Goal: Task Accomplishment & Management: Use online tool/utility

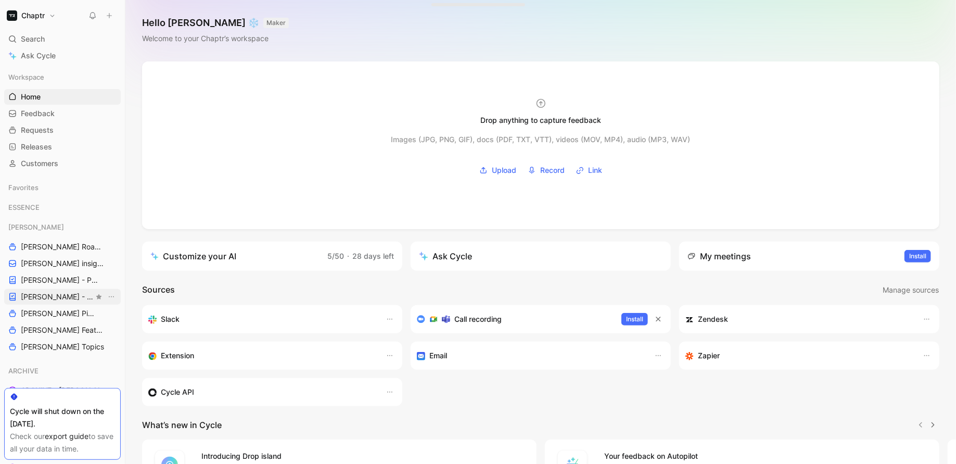
click at [58, 296] on span "[PERSON_NAME] - REFINEMENTS" at bounding box center [57, 297] width 73 height 10
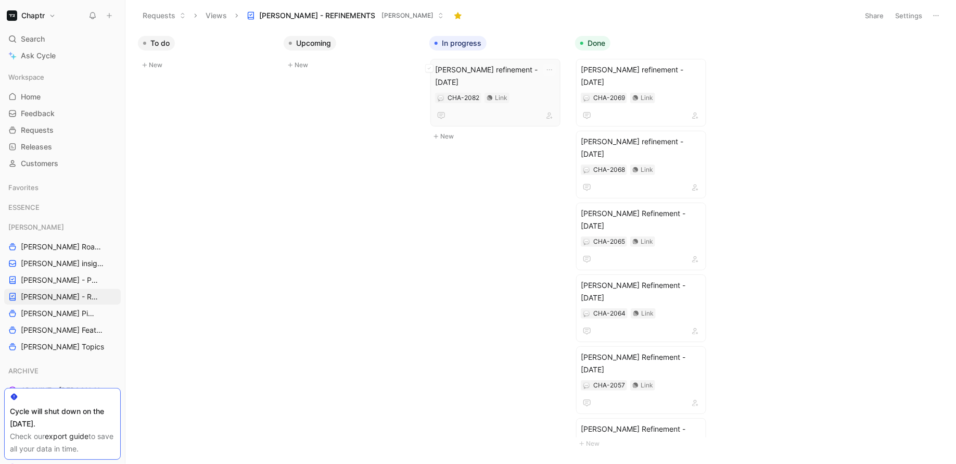
click at [513, 93] on div "CHA-2082 Link" at bounding box center [495, 98] width 121 height 10
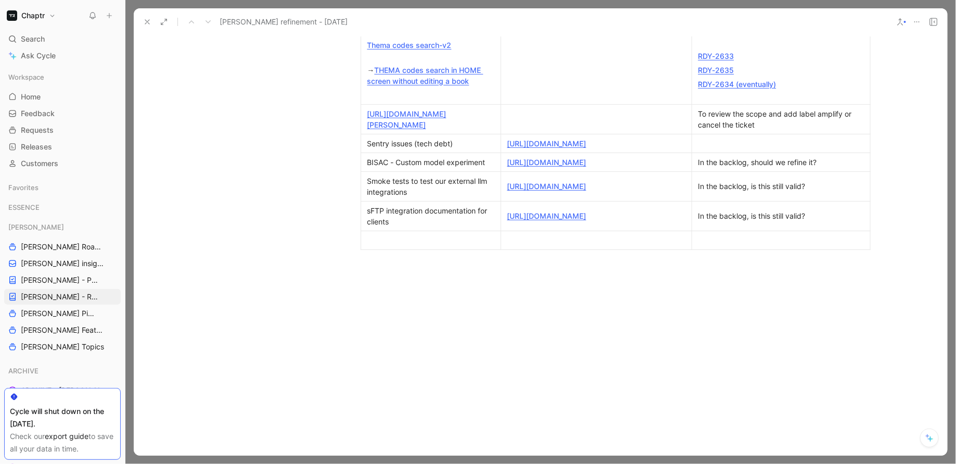
scroll to position [461, 0]
click at [811, 170] on div "In the backlog, should we refine it?" at bounding box center [782, 164] width 166 height 11
click at [149, 21] on icon at bounding box center [147, 22] width 8 height 8
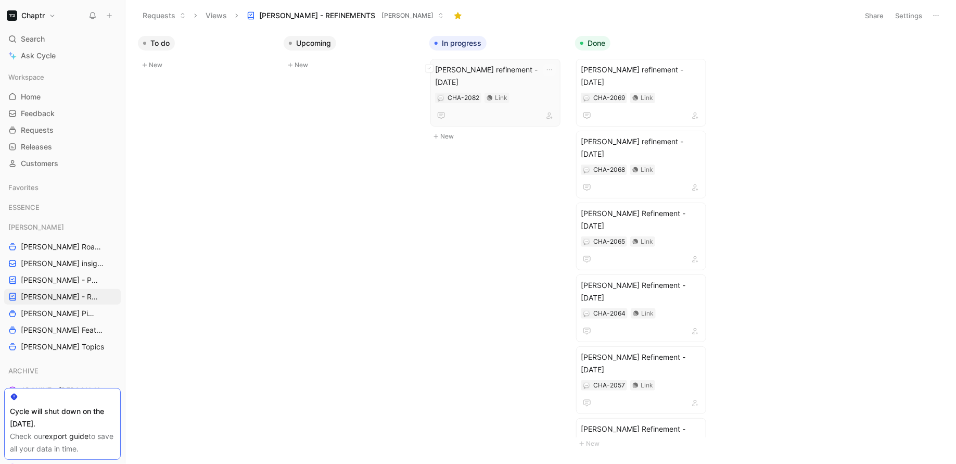
click at [471, 66] on span "[PERSON_NAME] refinement - [DATE]" at bounding box center [495, 76] width 121 height 25
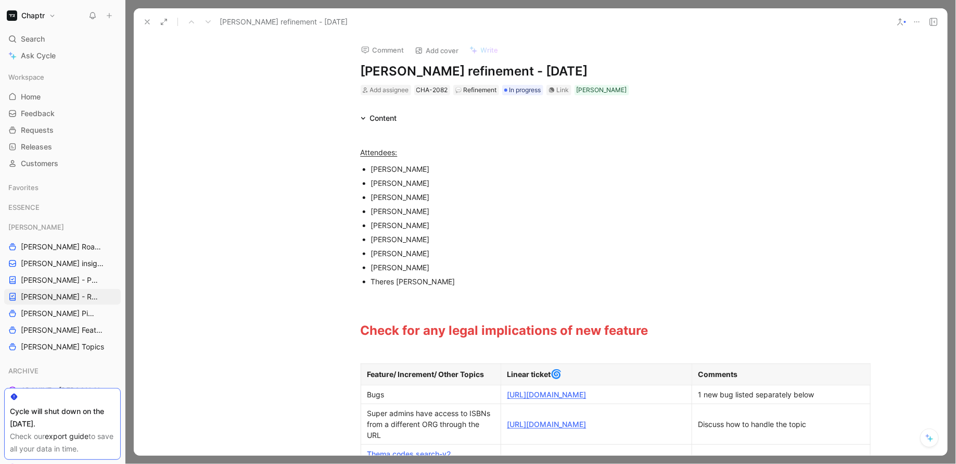
click at [490, 73] on h1 "[PERSON_NAME] refinement - [DATE]" at bounding box center [541, 71] width 360 height 17
click at [141, 29] on div "[PERSON_NAME] refinement - [DATE]" at bounding box center [514, 22] width 750 height 17
click at [146, 21] on use at bounding box center [147, 22] width 4 height 4
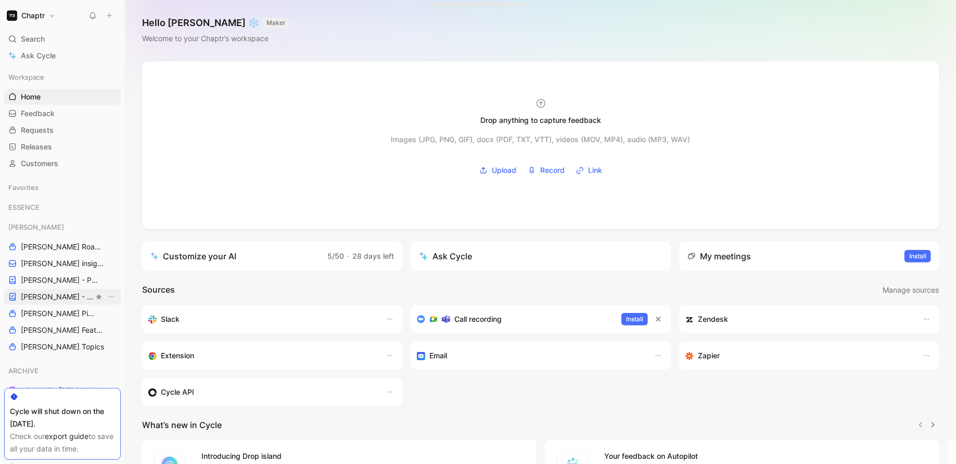
click at [50, 296] on span "[PERSON_NAME] - REFINEMENTS" at bounding box center [57, 297] width 73 height 10
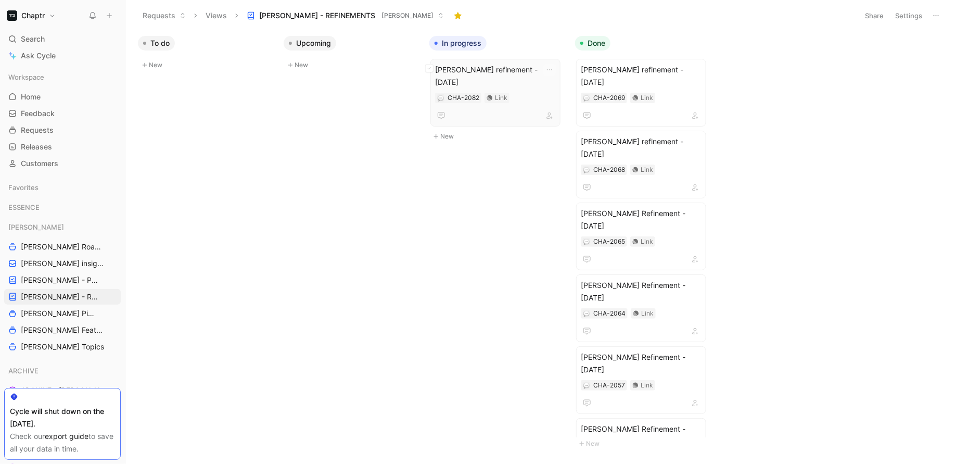
click at [513, 67] on span "[PERSON_NAME] refinement - [DATE]" at bounding box center [495, 76] width 121 height 25
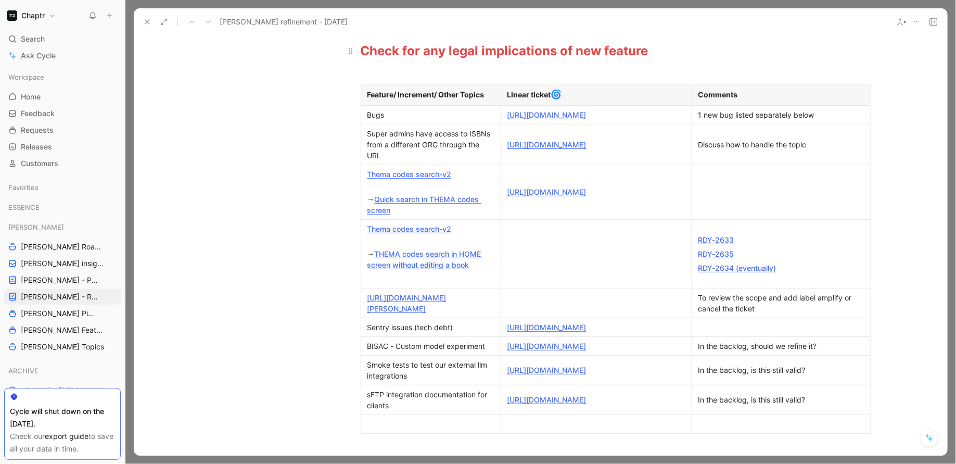
scroll to position [284, 0]
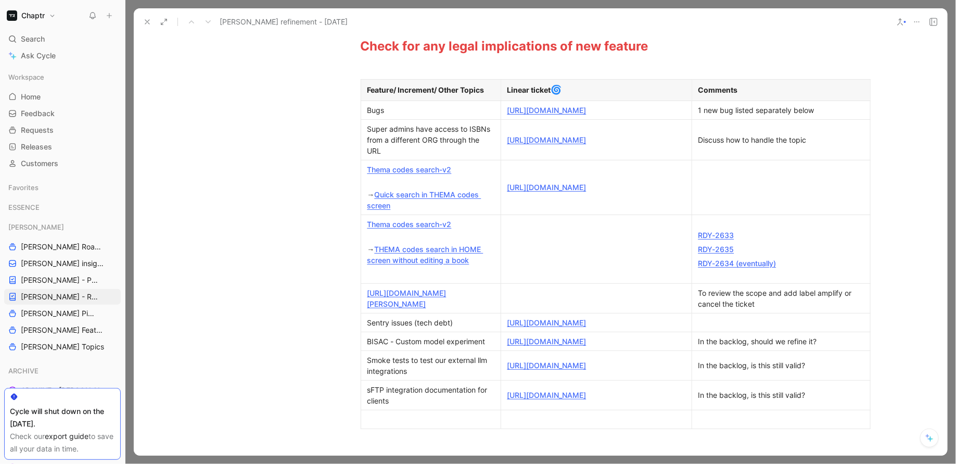
click at [426, 174] on link "Thema codes search-v2" at bounding box center [410, 169] width 84 height 9
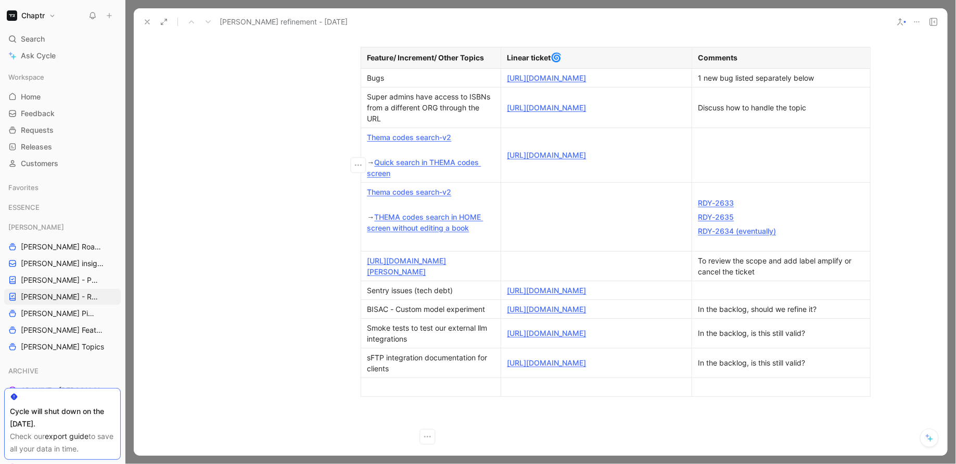
scroll to position [337, 0]
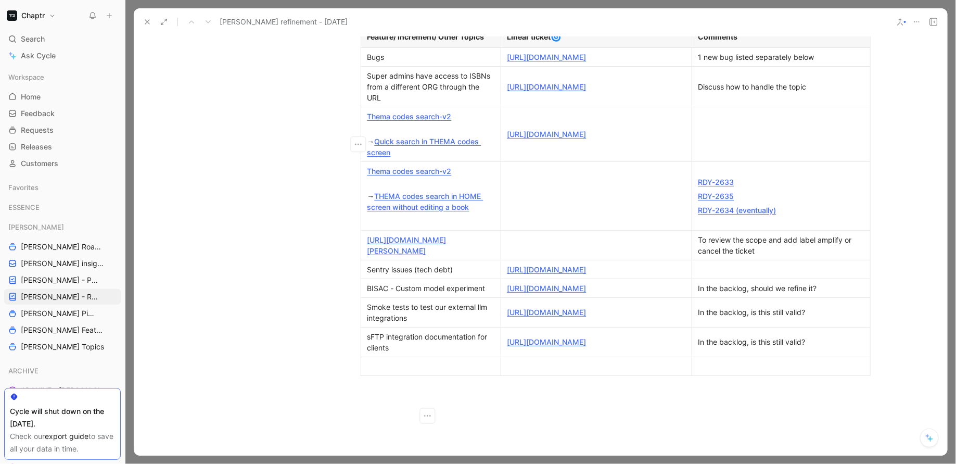
click at [770, 294] on div "In the backlog, should we refine it?" at bounding box center [782, 288] width 166 height 11
click at [833, 294] on div "In the backlog, should we refine it?" at bounding box center [782, 288] width 166 height 11
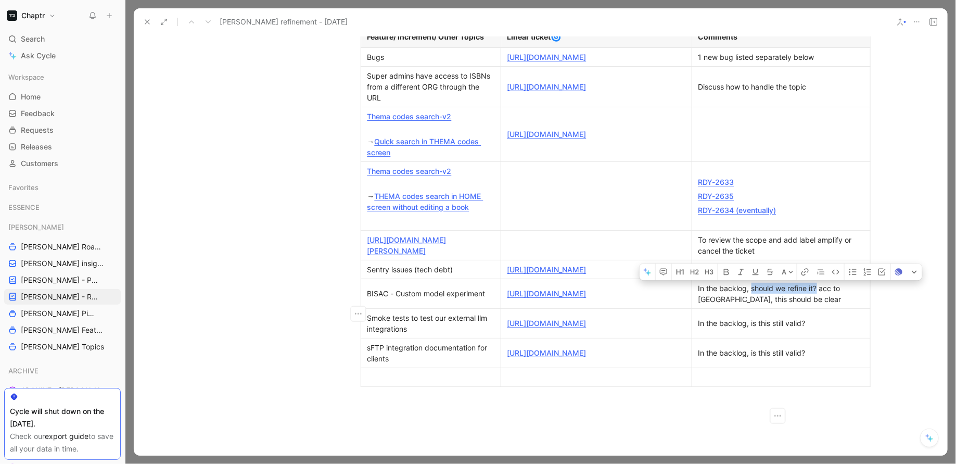
drag, startPoint x: 815, startPoint y: 306, endPoint x: 748, endPoint y: 305, distance: 67.2
click at [748, 305] on div "In the backlog, should we refine it? acc to Aga, this should be clear" at bounding box center [782, 294] width 166 height 22
click at [859, 305] on div "In the backlog, acc to Aga, this should be clear" at bounding box center [782, 294] width 166 height 22
click at [758, 305] on div "In the backlog, acc to Aga, this should be clear, should we double check?" at bounding box center [782, 294] width 166 height 22
click at [752, 305] on div "In the backlog, acc to Aga, this should be clear, should we check?" at bounding box center [782, 294] width 166 height 22
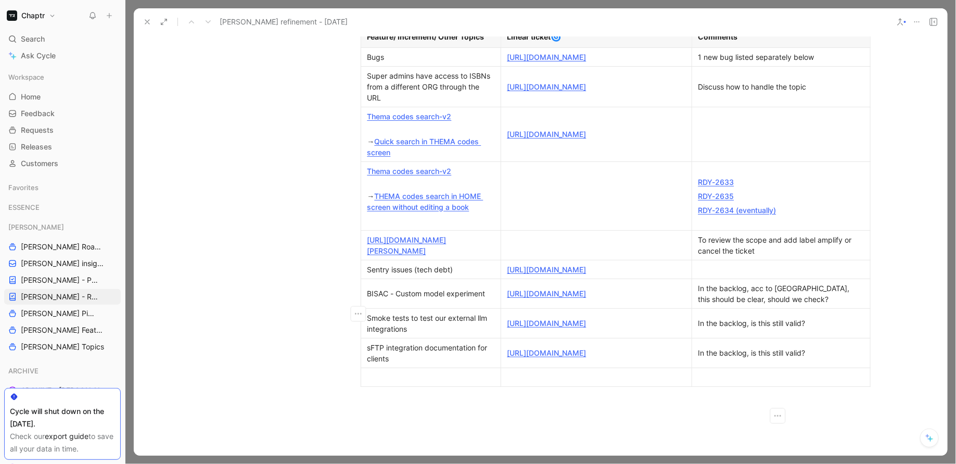
click at [459, 383] on div at bounding box center [431, 377] width 127 height 11
